Goal: Find specific page/section: Find specific page/section

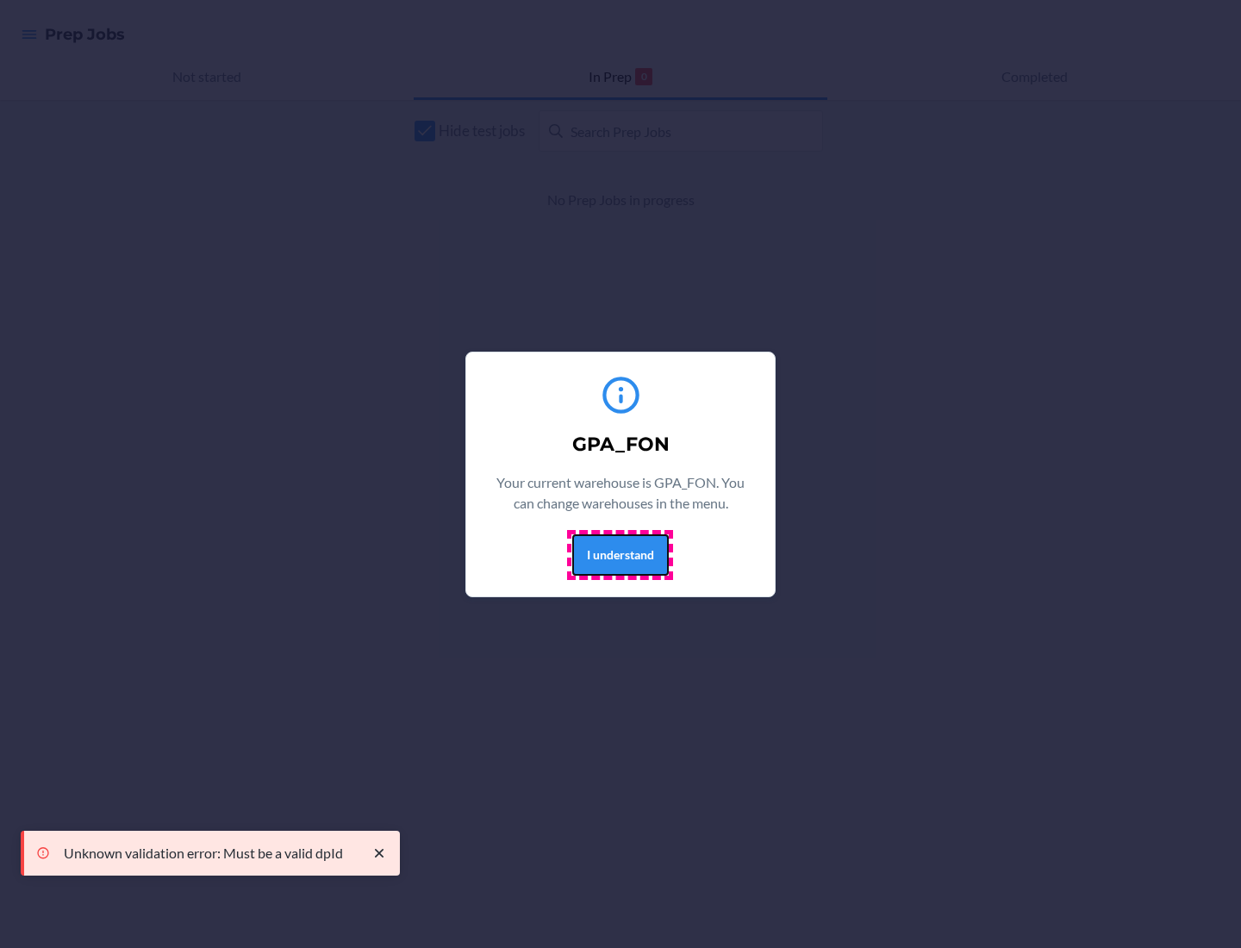
click at [620, 554] on button "I understand" at bounding box center [620, 554] width 97 height 41
